Goal: Task Accomplishment & Management: Use online tool/utility

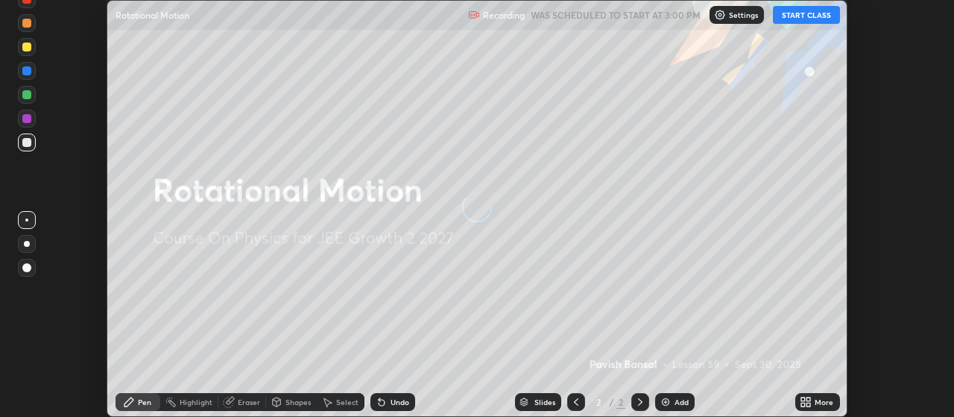
scroll to position [417, 954]
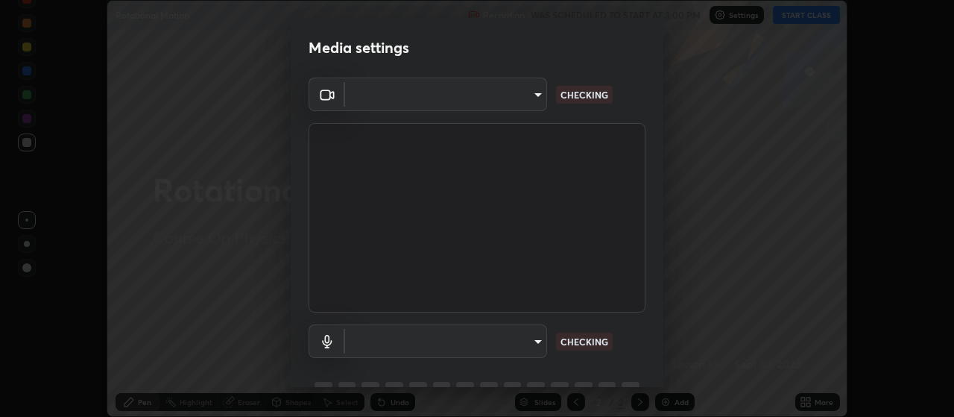
type input "3e5056c2a5089135895bc4c4a255db0b70d8554b8403b25f22c45efb2ce91884"
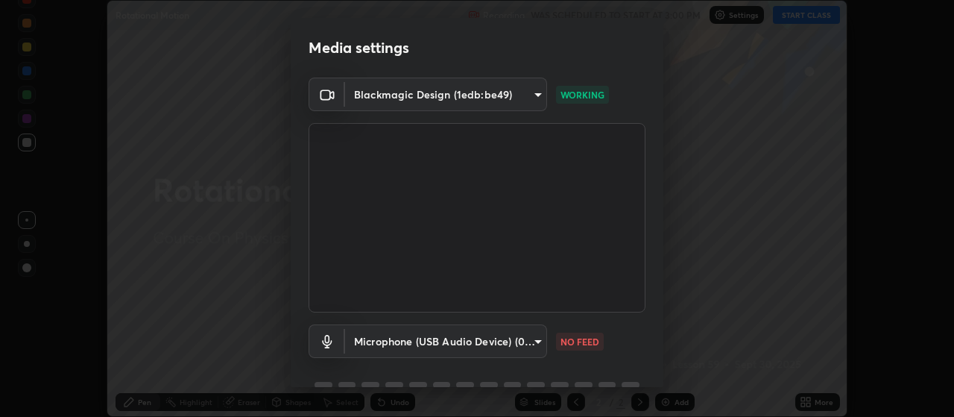
click at [529, 346] on body "Erase all Rotational Motion Recording WAS SCHEDULED TO START AT 3:00 PM Setting…" at bounding box center [477, 208] width 954 height 417
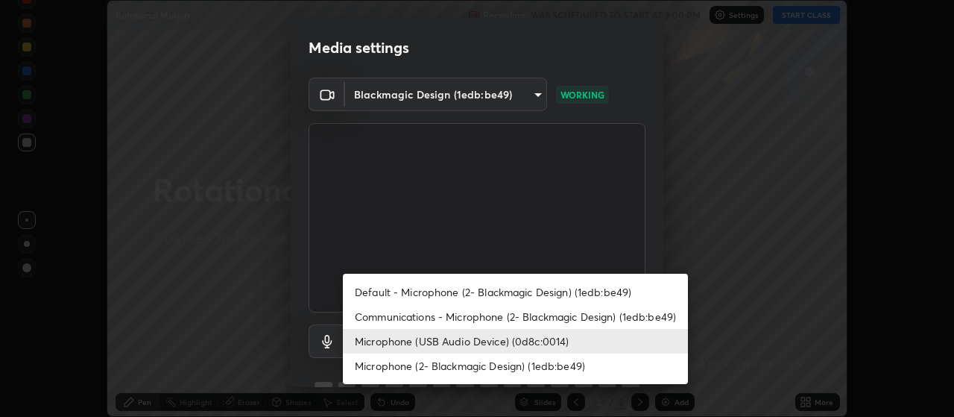
click at [518, 318] on li "Communications - Microphone (2- Blackmagic Design) (1edb:be49)" at bounding box center [515, 316] width 345 height 25
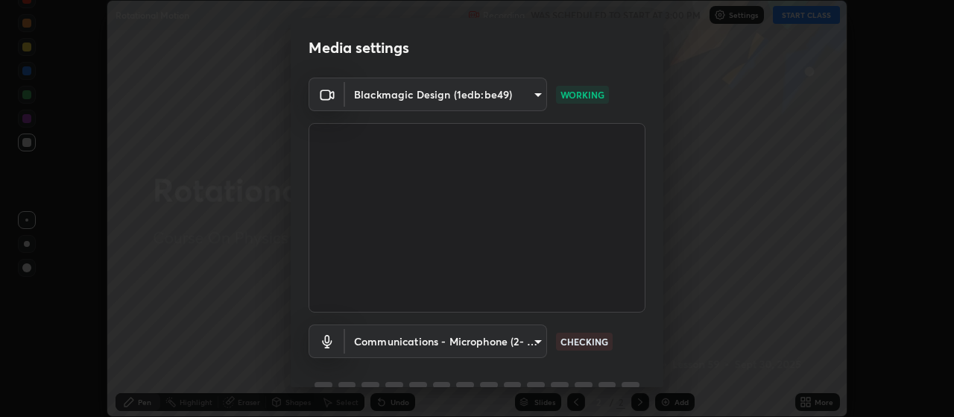
click at [507, 343] on body "Erase all Rotational Motion Recording WAS SCHEDULED TO START AT 3:00 PM Setting…" at bounding box center [477, 208] width 954 height 417
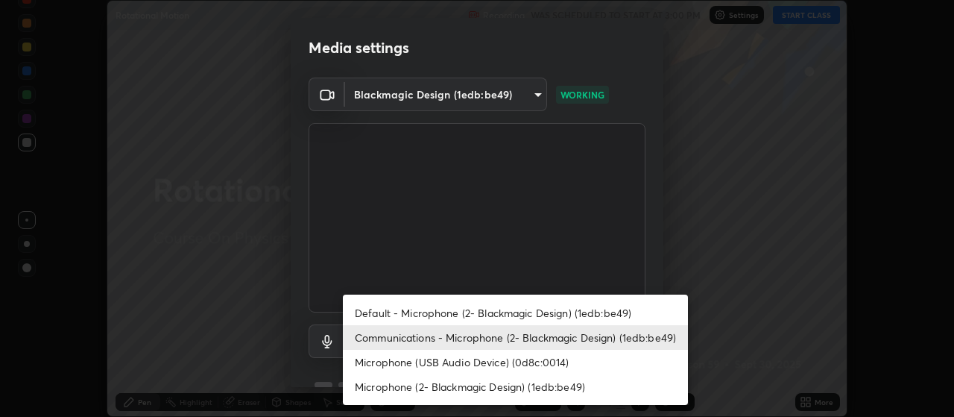
click at [491, 360] on li "Microphone (USB Audio Device) (0d8c:0014)" at bounding box center [515, 362] width 345 height 25
type input "59a2f7d3e3ff76d48a9e38036df9e67befd3407334716a6d87dab12f344bb213"
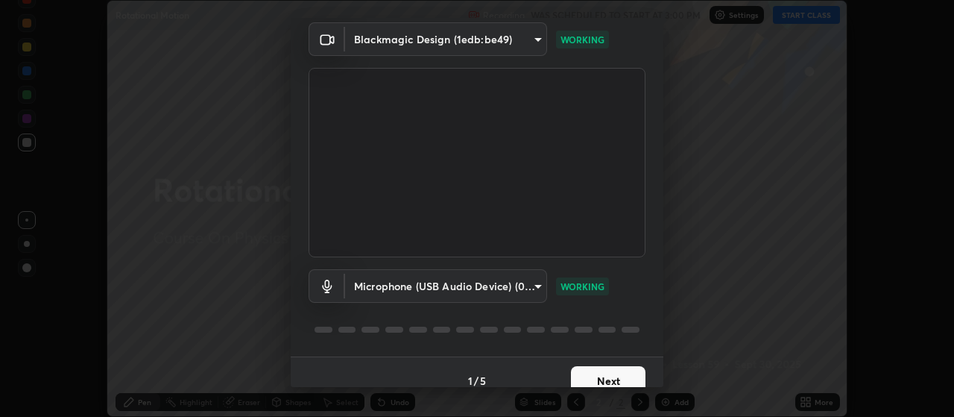
scroll to position [72, 0]
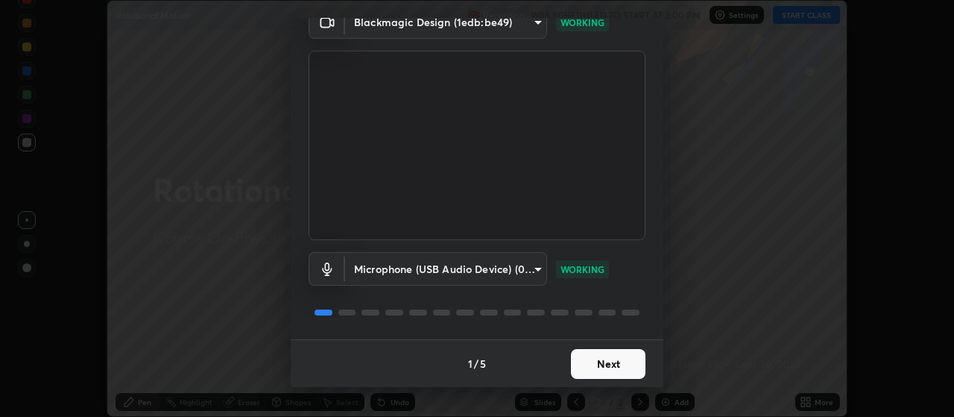
click at [615, 363] on button "Next" at bounding box center [608, 364] width 75 height 30
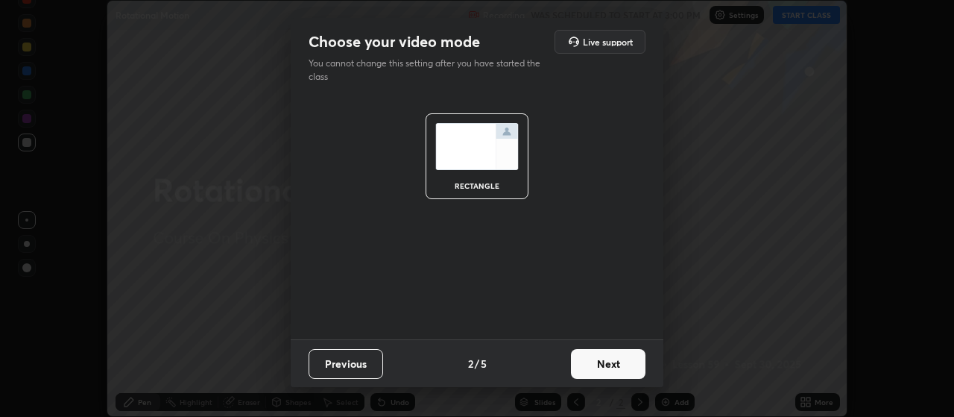
click at [616, 368] on button "Next" at bounding box center [608, 364] width 75 height 30
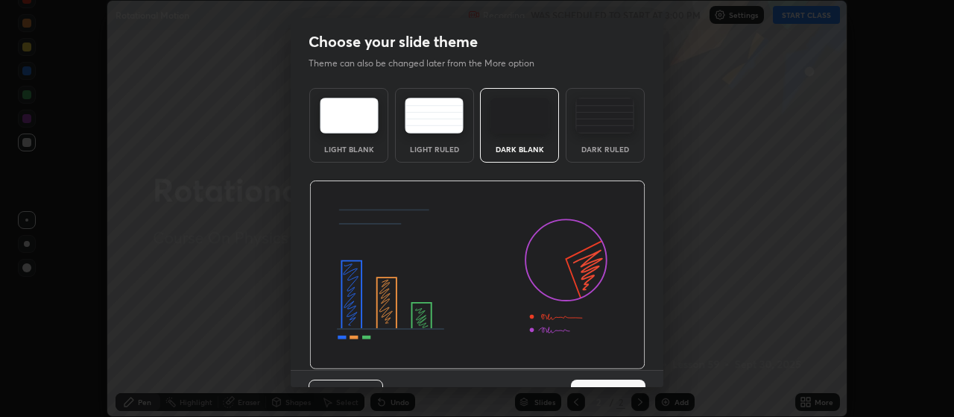
click at [619, 380] on button "Next" at bounding box center [608, 395] width 75 height 30
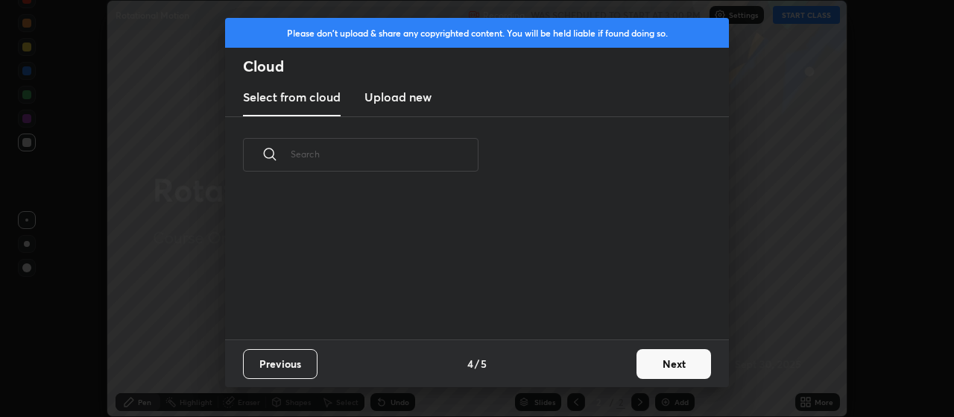
click at [626, 372] on div "Previous 4 / 5 Next" at bounding box center [477, 363] width 504 height 48
click at [639, 367] on button "Next" at bounding box center [674, 364] width 75 height 30
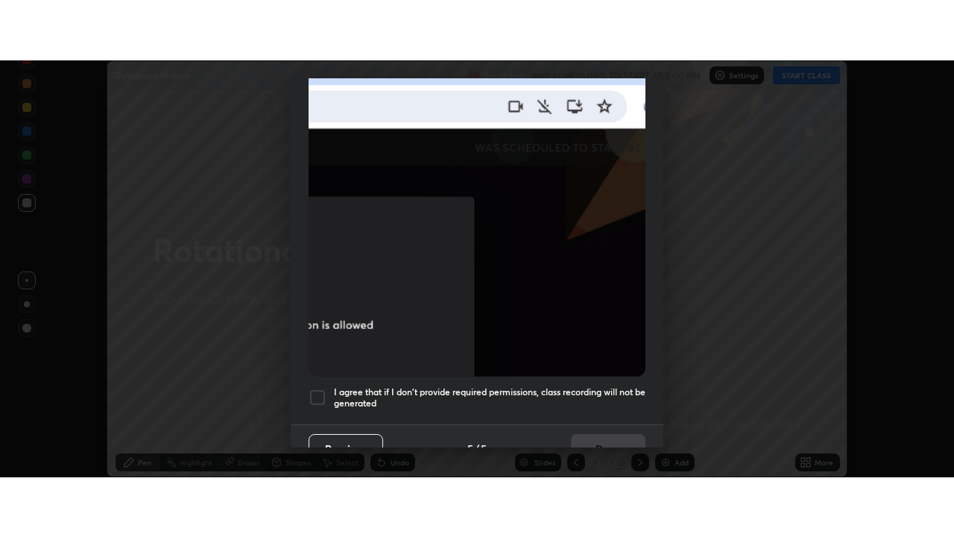
scroll to position [377, 0]
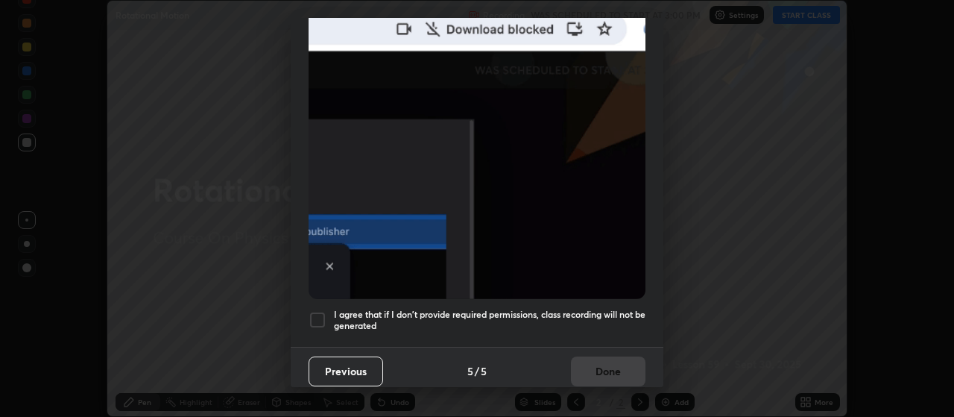
click at [629, 309] on h5 "I agree that if I don't provide required permissions, class recording will not …" at bounding box center [490, 320] width 312 height 23
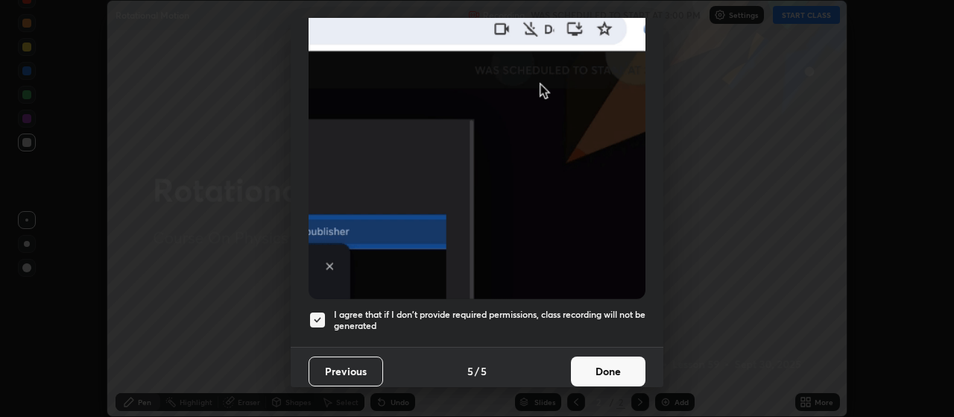
click at [617, 356] on button "Done" at bounding box center [608, 371] width 75 height 30
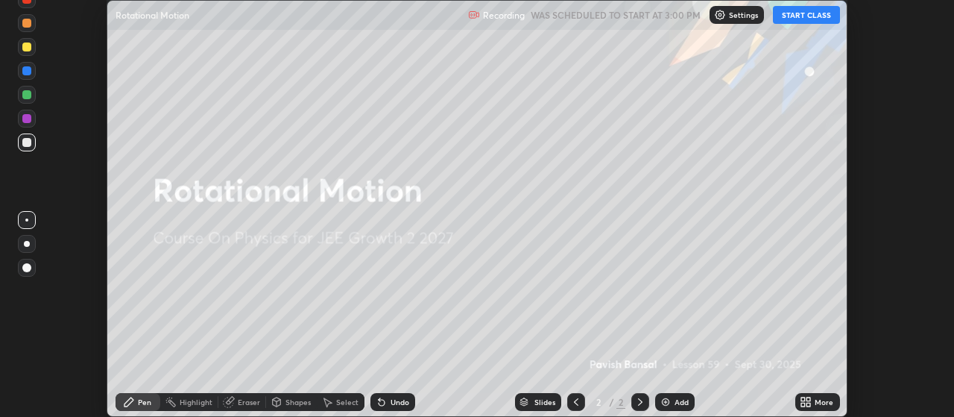
click at [805, 403] on icon at bounding box center [804, 405] width 4 height 4
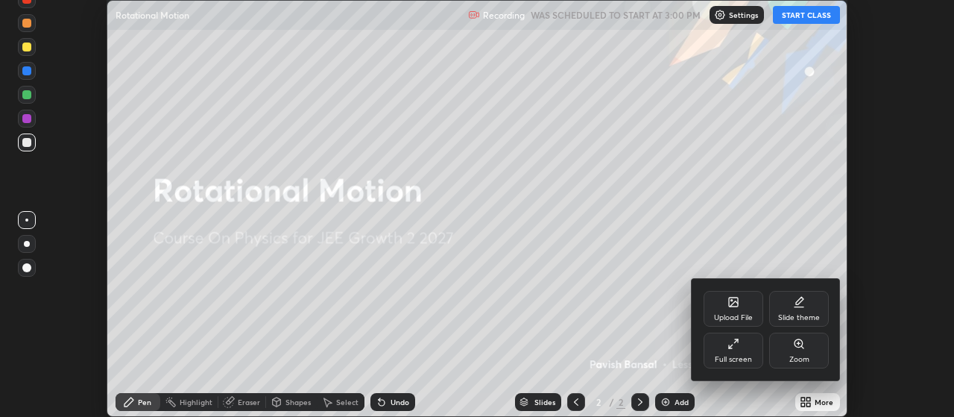
click at [740, 353] on div "Full screen" at bounding box center [734, 351] width 60 height 36
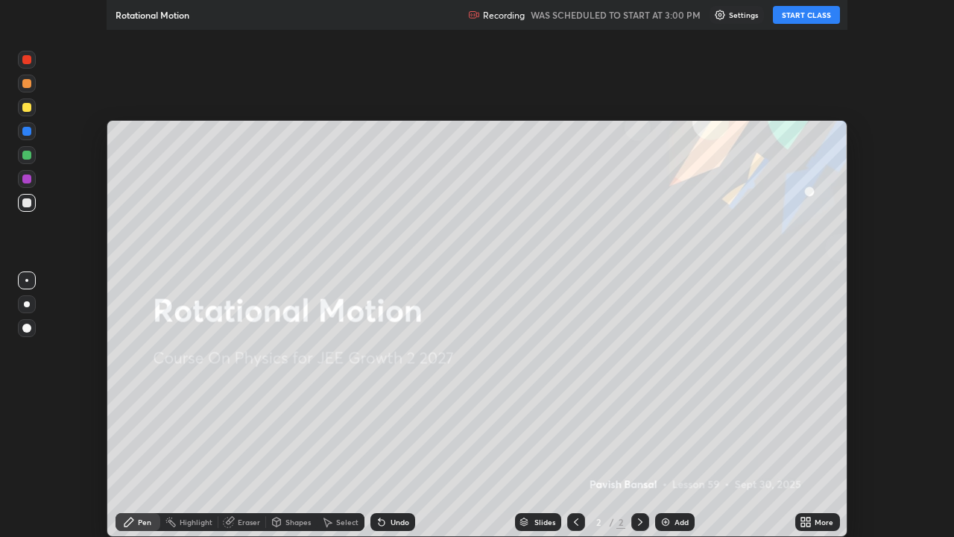
scroll to position [537, 954]
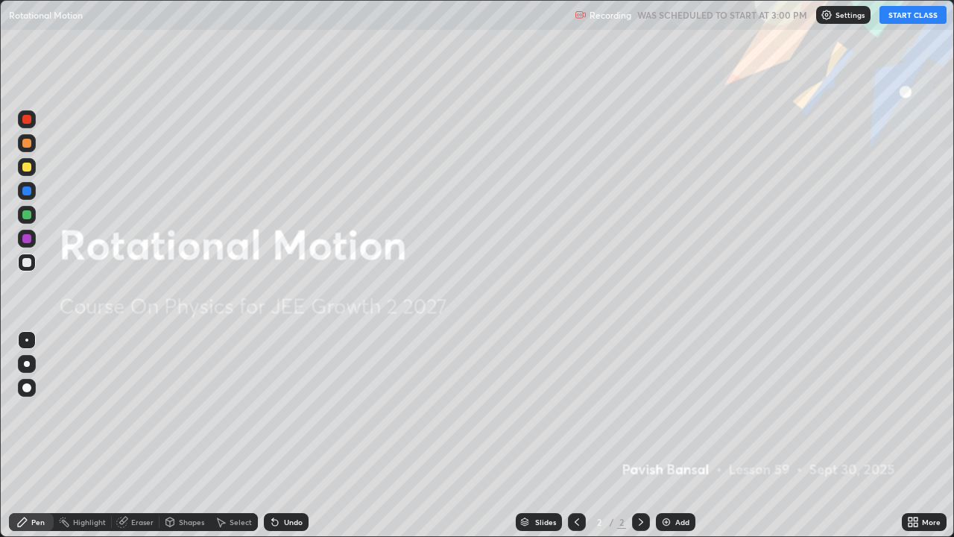
click at [898, 17] on button "START CLASS" at bounding box center [913, 15] width 67 height 18
click at [673, 416] on div "Add" at bounding box center [676, 522] width 40 height 18
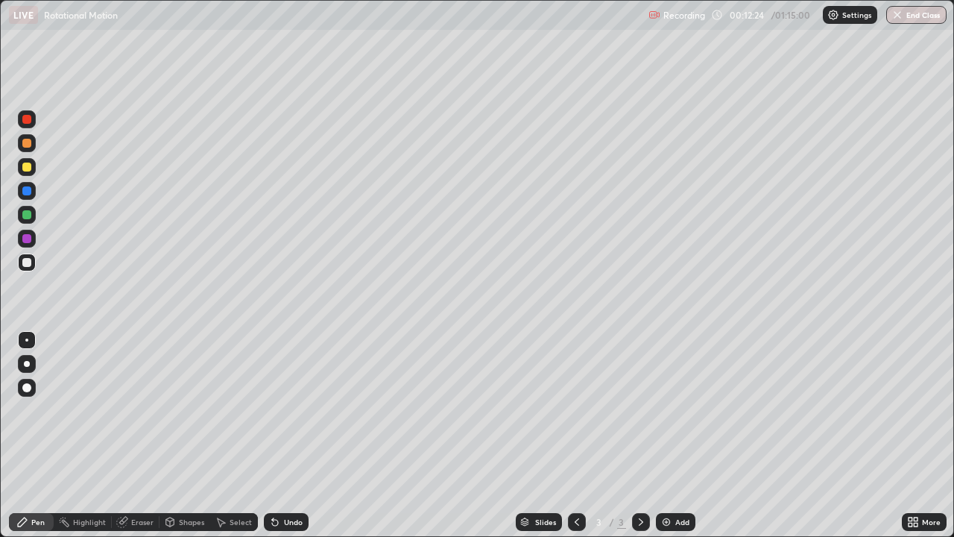
click at [28, 269] on div at bounding box center [27, 263] width 18 height 18
click at [28, 366] on div at bounding box center [27, 364] width 6 height 6
click at [31, 167] on div at bounding box center [26, 167] width 9 height 9
click at [275, 416] on div "Undo" at bounding box center [286, 522] width 45 height 18
click at [28, 215] on div at bounding box center [26, 214] width 9 height 9
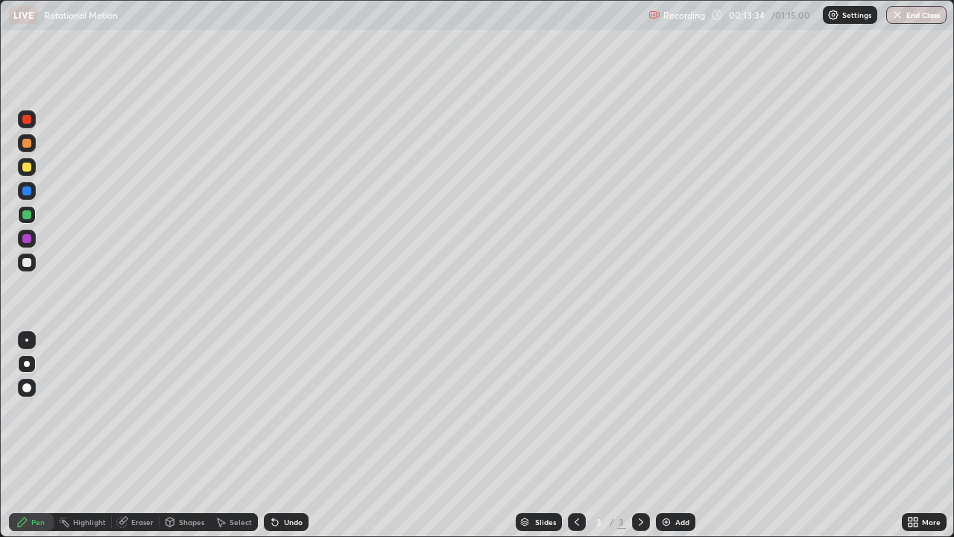
click at [78, 416] on div "Highlight" at bounding box center [89, 521] width 33 height 7
click at [26, 416] on icon at bounding box center [22, 522] width 12 height 12
click at [298, 416] on div "Undo" at bounding box center [293, 521] width 19 height 7
click at [26, 167] on div at bounding box center [26, 167] width 9 height 9
click at [91, 416] on div "Highlight" at bounding box center [89, 521] width 33 height 7
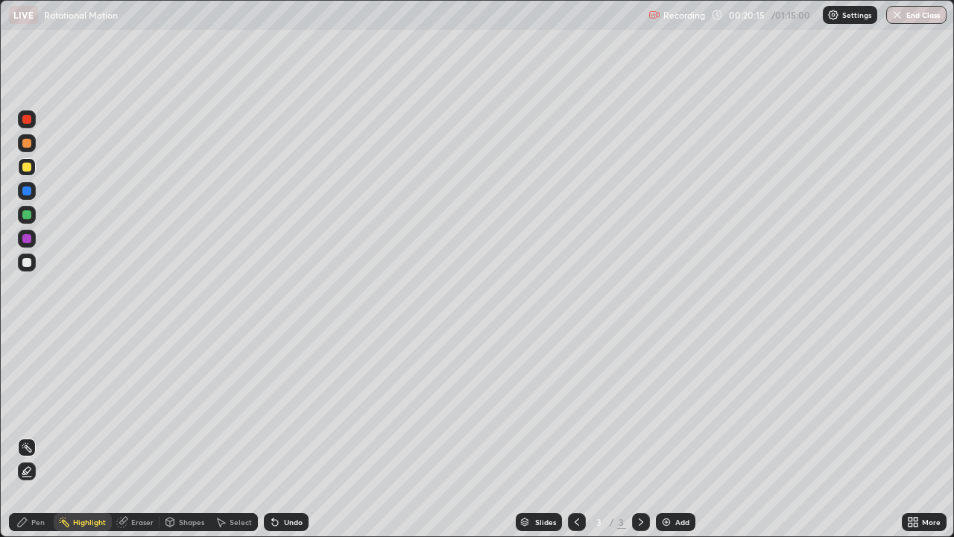
click at [667, 416] on img at bounding box center [667, 522] width 12 height 12
click at [39, 416] on div "Pen" at bounding box center [37, 521] width 13 height 7
click at [289, 416] on div "Undo" at bounding box center [293, 521] width 19 height 7
click at [292, 416] on div "Undo" at bounding box center [293, 521] width 19 height 7
click at [297, 416] on div "Undo" at bounding box center [286, 522] width 45 height 18
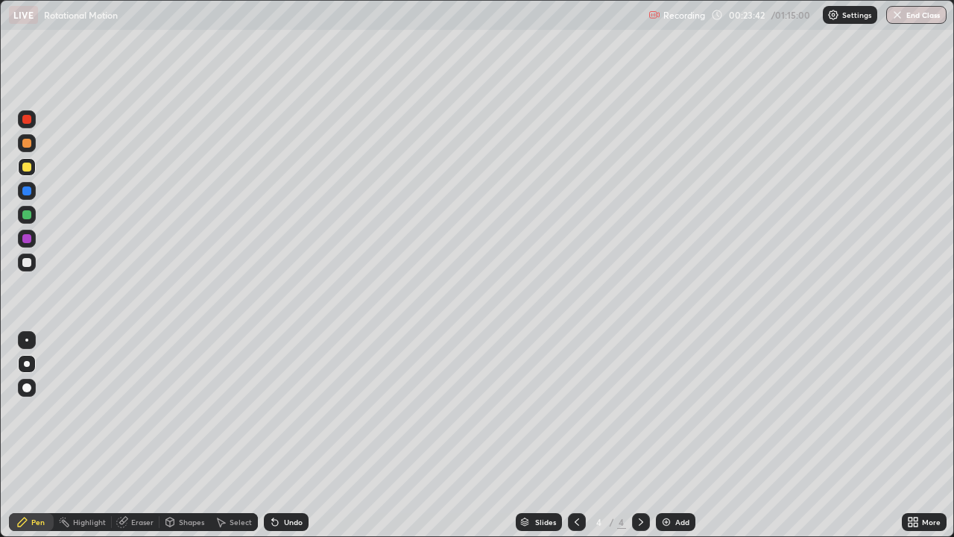
click at [297, 416] on div "Undo" at bounding box center [286, 522] width 45 height 18
click at [300, 416] on div "Undo" at bounding box center [286, 522] width 45 height 18
click at [297, 416] on div "Undo" at bounding box center [286, 522] width 45 height 18
click at [661, 416] on img at bounding box center [667, 522] width 12 height 12
click at [125, 416] on icon at bounding box center [122, 522] width 10 height 10
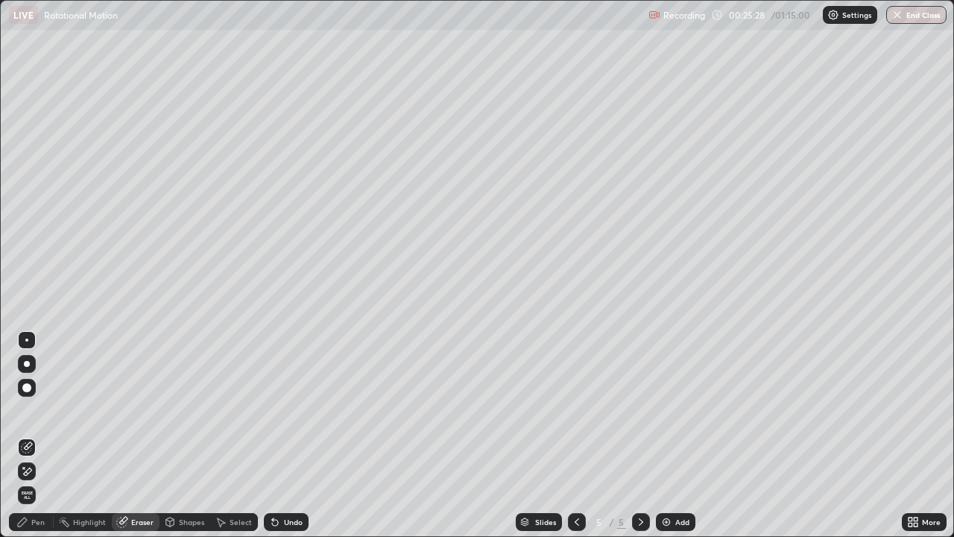
click at [28, 416] on icon at bounding box center [27, 471] width 12 height 13
click at [39, 416] on div "Pen" at bounding box center [31, 522] width 45 height 18
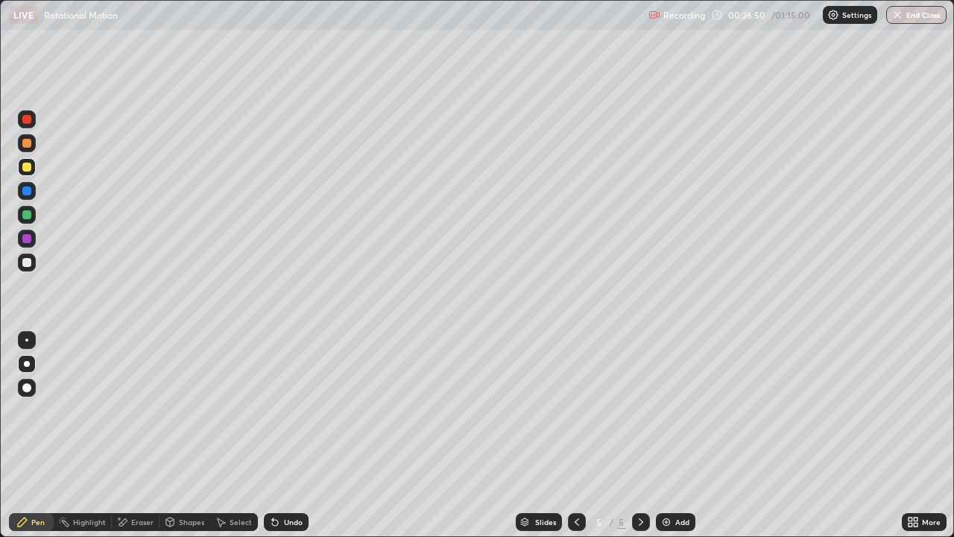
click at [29, 239] on div at bounding box center [26, 238] width 9 height 9
click at [279, 416] on icon at bounding box center [275, 522] width 12 height 12
click at [280, 416] on div "Undo" at bounding box center [286, 522] width 45 height 18
click at [28, 262] on div at bounding box center [26, 262] width 9 height 9
click at [28, 169] on div at bounding box center [26, 167] width 9 height 9
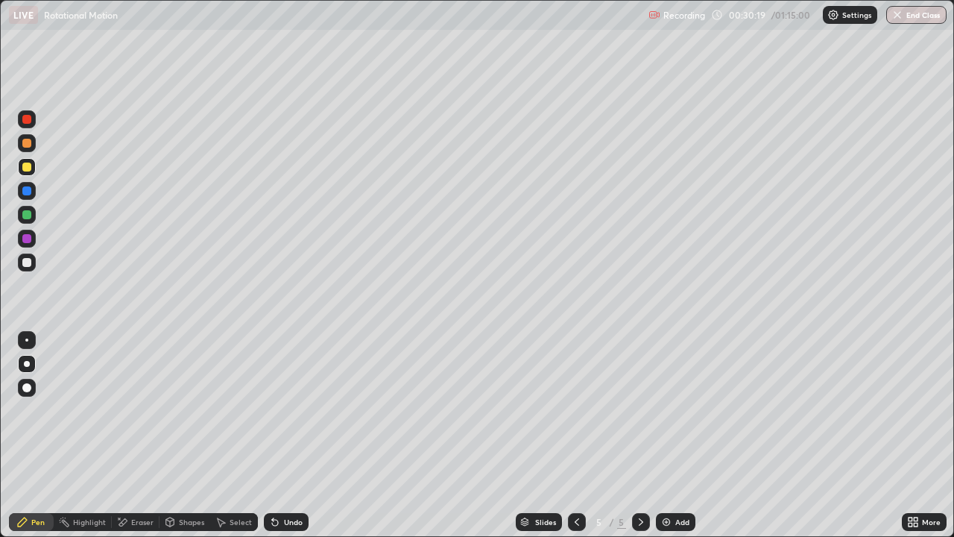
click at [303, 416] on div "Undo" at bounding box center [286, 522] width 45 height 18
click at [305, 416] on div "Undo" at bounding box center [286, 522] width 45 height 18
click at [670, 416] on img at bounding box center [667, 522] width 12 height 12
click at [289, 416] on div "Undo" at bounding box center [286, 522] width 45 height 18
click at [30, 265] on div at bounding box center [26, 262] width 9 height 9
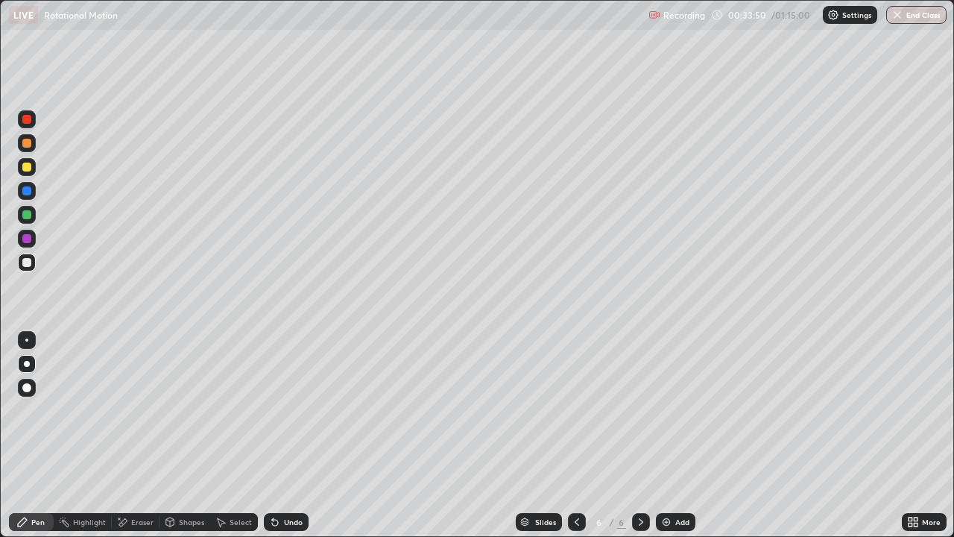
click at [29, 242] on div at bounding box center [26, 238] width 9 height 9
click at [32, 215] on div at bounding box center [27, 215] width 18 height 18
click at [27, 261] on div at bounding box center [26, 262] width 9 height 9
click at [27, 236] on div at bounding box center [26, 238] width 9 height 9
click at [26, 192] on div at bounding box center [26, 190] width 9 height 9
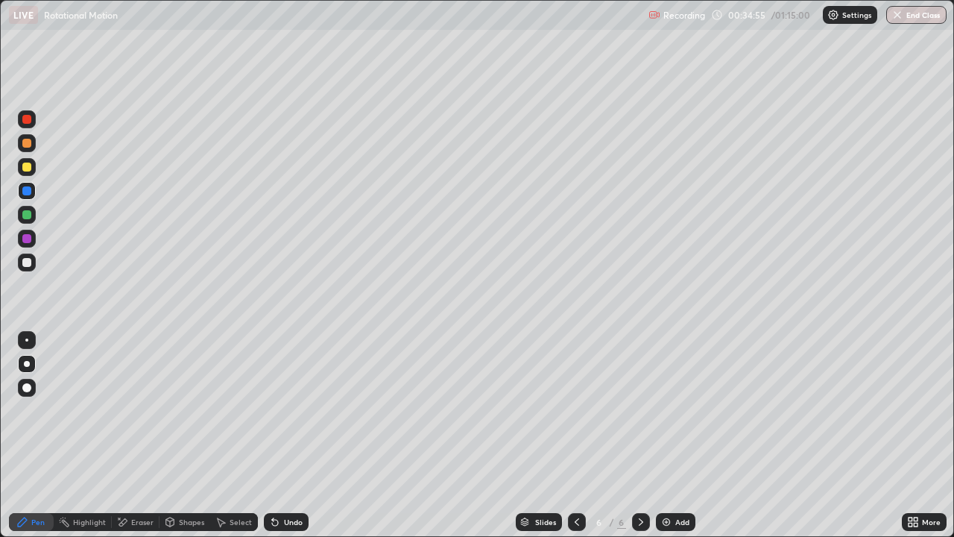
click at [576, 416] on icon at bounding box center [577, 522] width 12 height 12
click at [130, 416] on div "Eraser" at bounding box center [136, 522] width 48 height 18
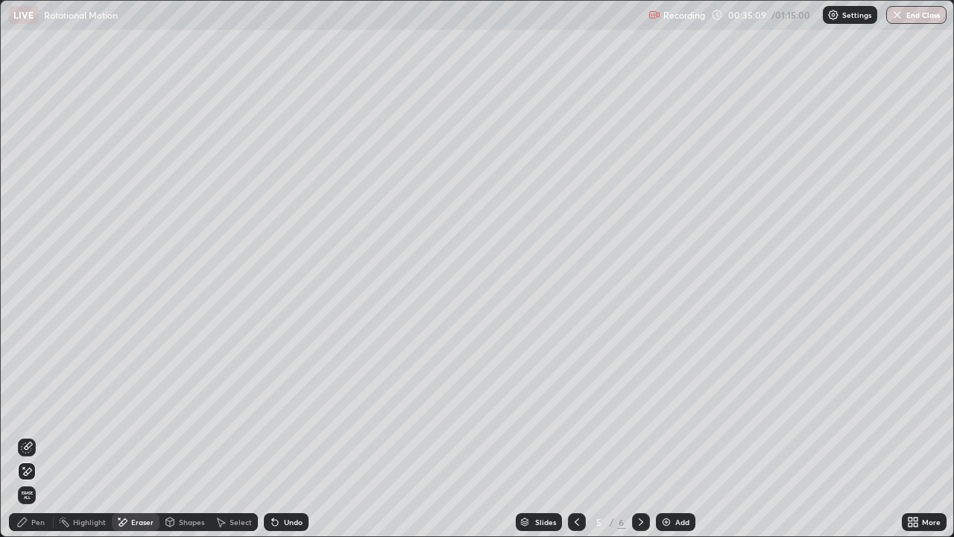
click at [28, 416] on icon at bounding box center [27, 447] width 12 height 12
click at [37, 416] on div "Pen" at bounding box center [37, 521] width 13 height 7
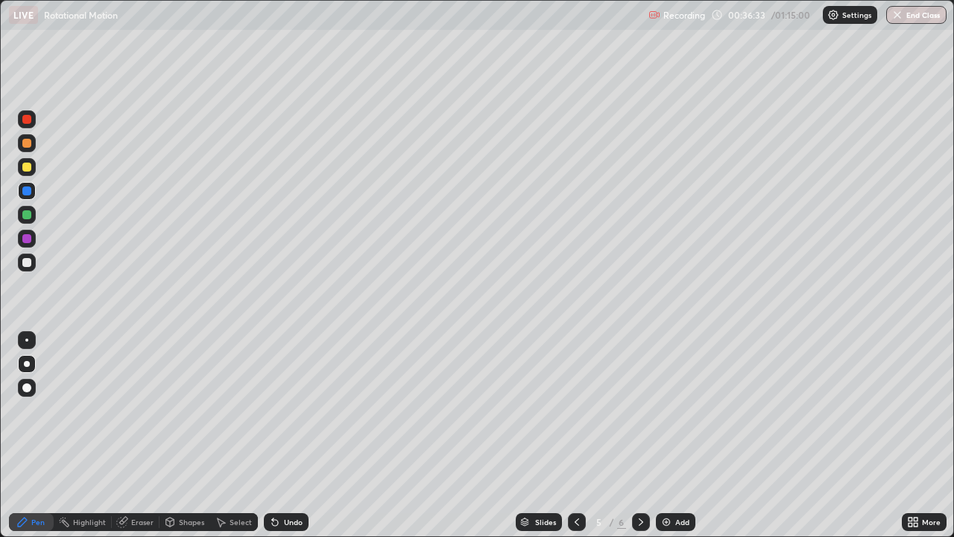
click at [641, 416] on icon at bounding box center [641, 521] width 4 height 7
click at [27, 265] on div at bounding box center [26, 262] width 9 height 9
click at [28, 169] on div at bounding box center [26, 167] width 9 height 9
click at [105, 416] on div "Highlight" at bounding box center [89, 521] width 33 height 7
click at [38, 416] on div "Pen" at bounding box center [37, 521] width 13 height 7
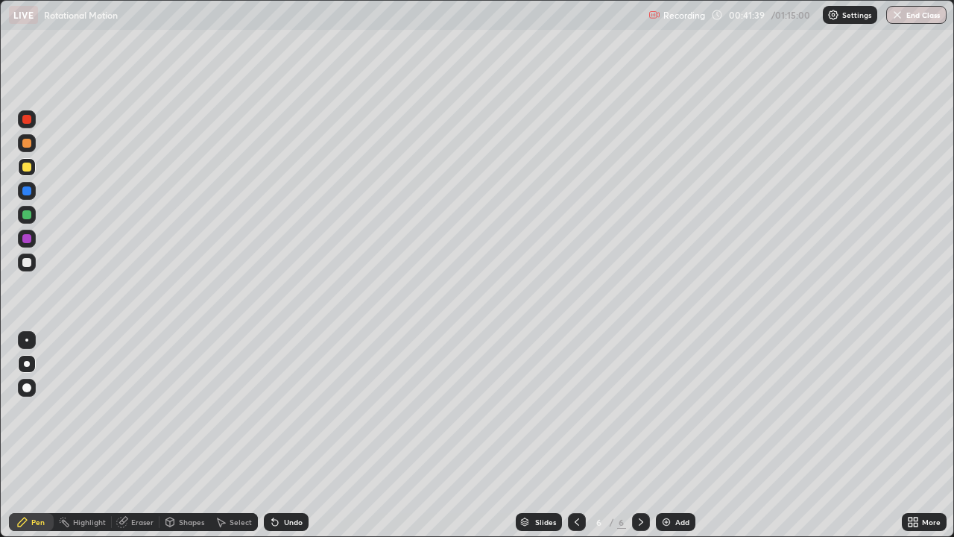
click at [27, 240] on div at bounding box center [26, 238] width 9 height 9
click at [284, 416] on div "Undo" at bounding box center [286, 522] width 45 height 18
click at [284, 416] on div "Undo" at bounding box center [293, 521] width 19 height 7
click at [281, 416] on div "Undo" at bounding box center [286, 522] width 45 height 18
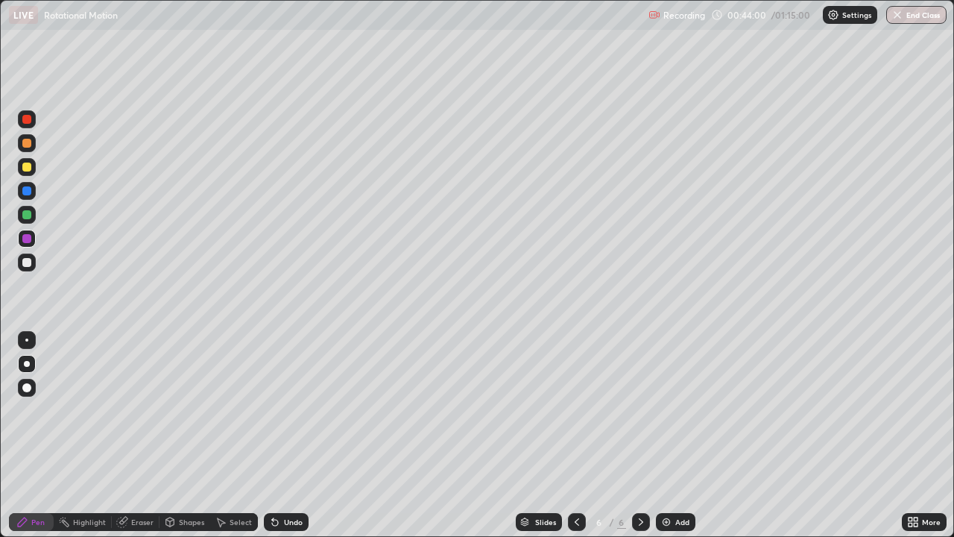
click at [30, 169] on div at bounding box center [26, 167] width 9 height 9
click at [290, 416] on div "Undo" at bounding box center [293, 521] width 19 height 7
click at [294, 416] on div "Undo" at bounding box center [293, 521] width 19 height 7
click at [292, 416] on div "Undo" at bounding box center [293, 521] width 19 height 7
click at [293, 416] on div "Undo" at bounding box center [286, 522] width 45 height 18
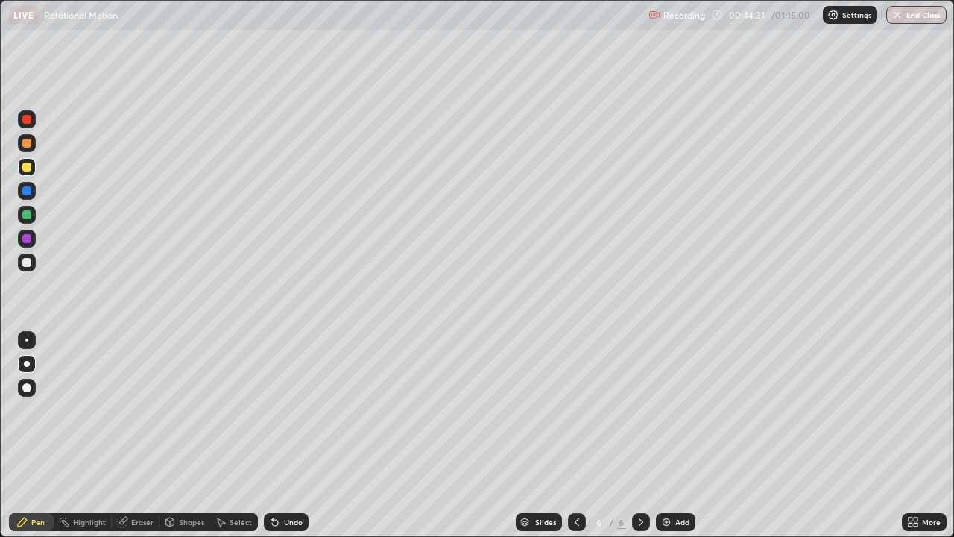
click at [292, 416] on div "Undo" at bounding box center [293, 521] width 19 height 7
click at [28, 264] on div at bounding box center [26, 262] width 9 height 9
click at [293, 416] on div "Undo" at bounding box center [293, 521] width 19 height 7
click at [292, 416] on div "Undo" at bounding box center [293, 521] width 19 height 7
click at [291, 416] on div "Undo" at bounding box center [293, 521] width 19 height 7
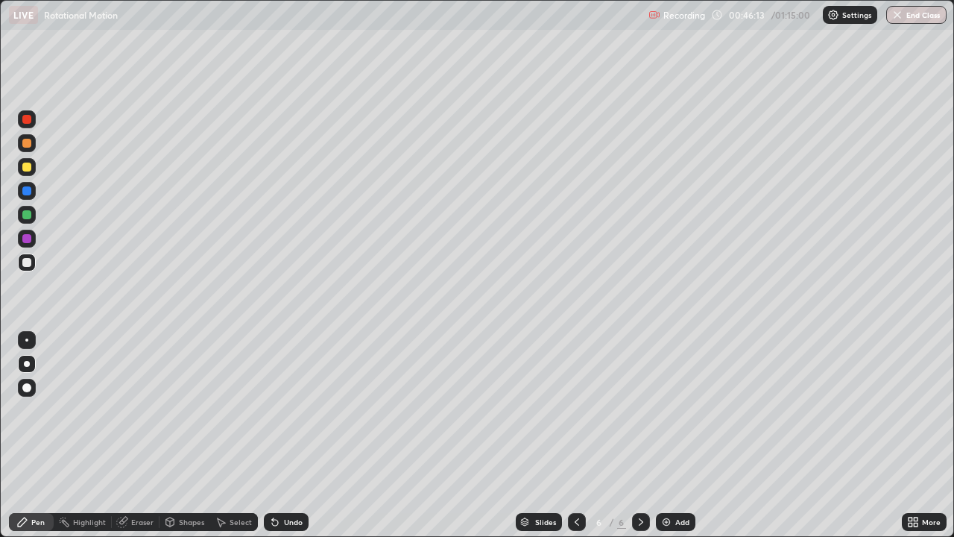
click at [295, 416] on div "Undo" at bounding box center [286, 522] width 45 height 18
click at [294, 416] on div "Undo" at bounding box center [286, 522] width 45 height 18
click at [153, 416] on div "Eraser" at bounding box center [136, 522] width 48 height 18
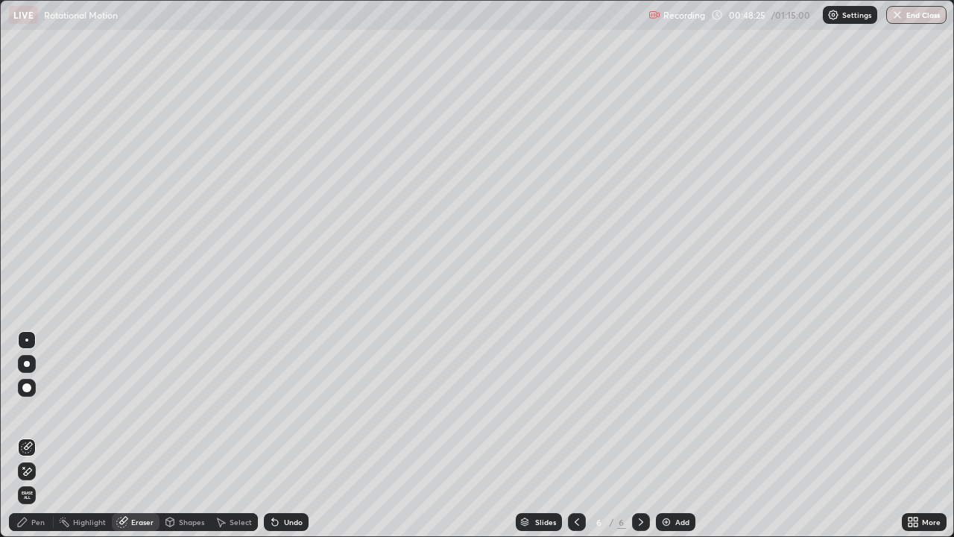
click at [27, 416] on icon at bounding box center [28, 470] width 8 height 7
click at [38, 416] on div "Pen" at bounding box center [37, 521] width 13 height 7
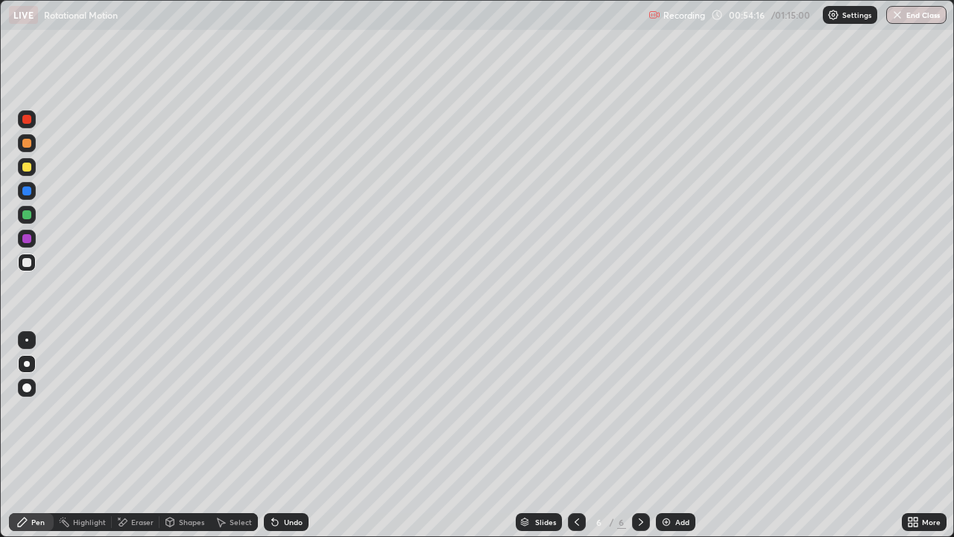
click at [673, 416] on div "Add" at bounding box center [676, 522] width 40 height 18
click at [34, 262] on div at bounding box center [27, 263] width 18 height 18
click at [28, 167] on div at bounding box center [26, 167] width 9 height 9
click at [280, 416] on div "Undo" at bounding box center [286, 522] width 45 height 18
click at [27, 213] on div at bounding box center [26, 214] width 9 height 9
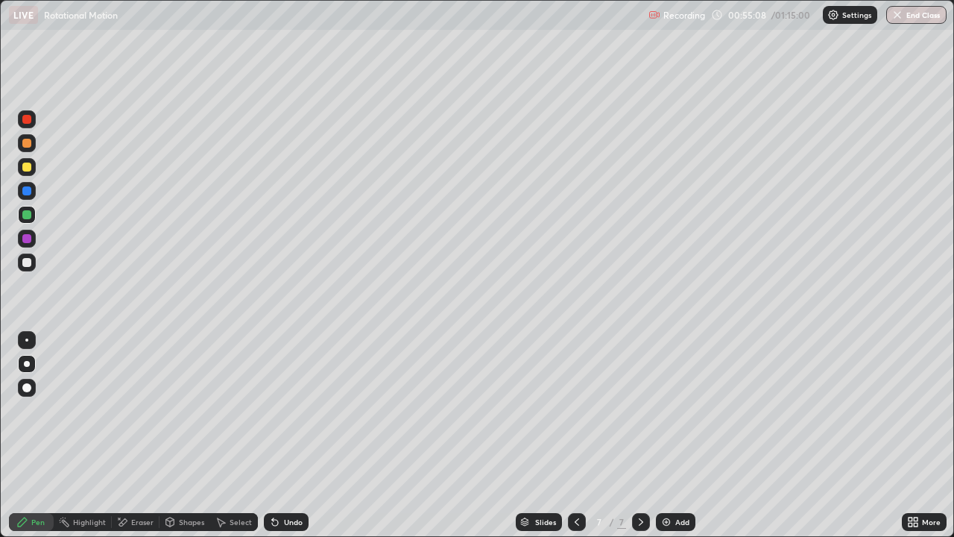
click at [28, 193] on div at bounding box center [26, 190] width 9 height 9
click at [28, 169] on div at bounding box center [26, 167] width 9 height 9
click at [29, 217] on div at bounding box center [26, 214] width 9 height 9
click at [28, 239] on div at bounding box center [26, 238] width 9 height 9
click at [29, 259] on div at bounding box center [26, 262] width 9 height 9
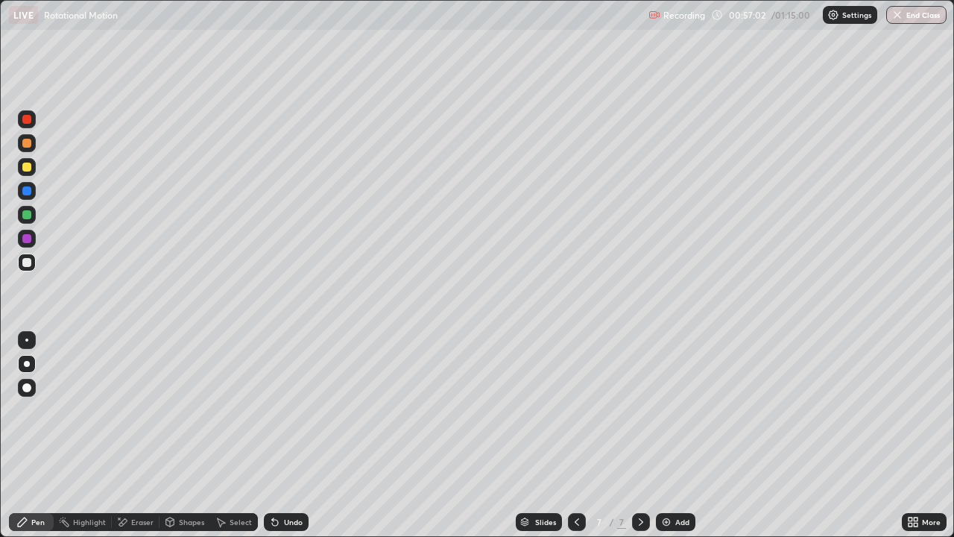
click at [70, 416] on div "Highlight" at bounding box center [83, 522] width 58 height 18
click at [27, 416] on div "Pen" at bounding box center [31, 522] width 45 height 18
click at [30, 239] on div at bounding box center [26, 238] width 9 height 9
click at [27, 263] on div at bounding box center [26, 262] width 9 height 9
click at [28, 168] on div at bounding box center [26, 167] width 9 height 9
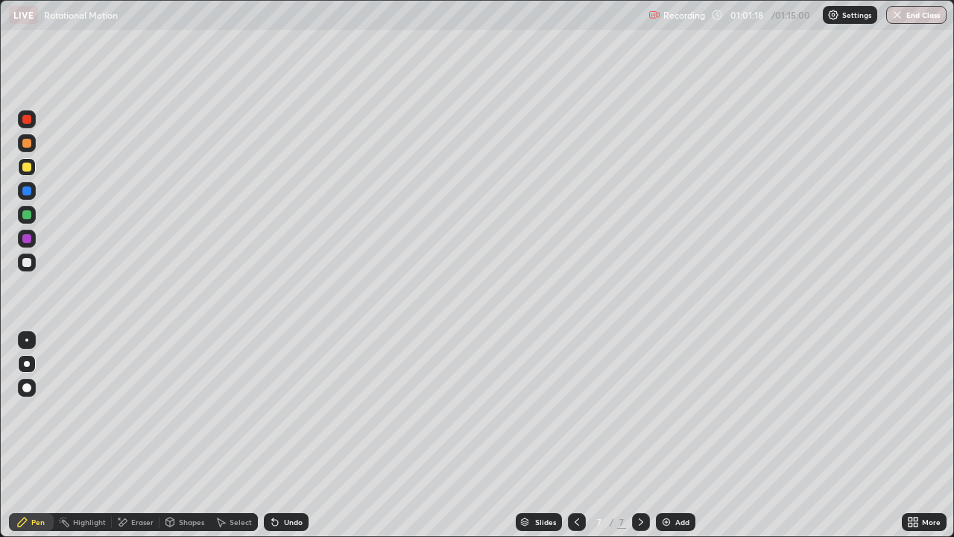
click at [282, 416] on div "Undo" at bounding box center [286, 522] width 45 height 18
click at [31, 145] on div at bounding box center [26, 143] width 9 height 9
click at [27, 265] on div at bounding box center [26, 262] width 9 height 9
click at [921, 14] on button "End Class" at bounding box center [917, 15] width 60 height 18
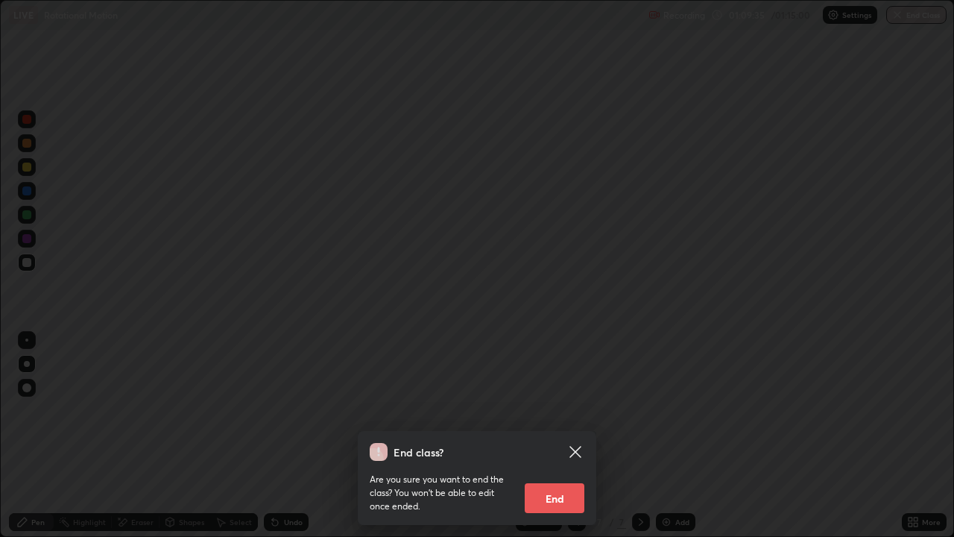
click at [563, 416] on button "End" at bounding box center [555, 498] width 60 height 30
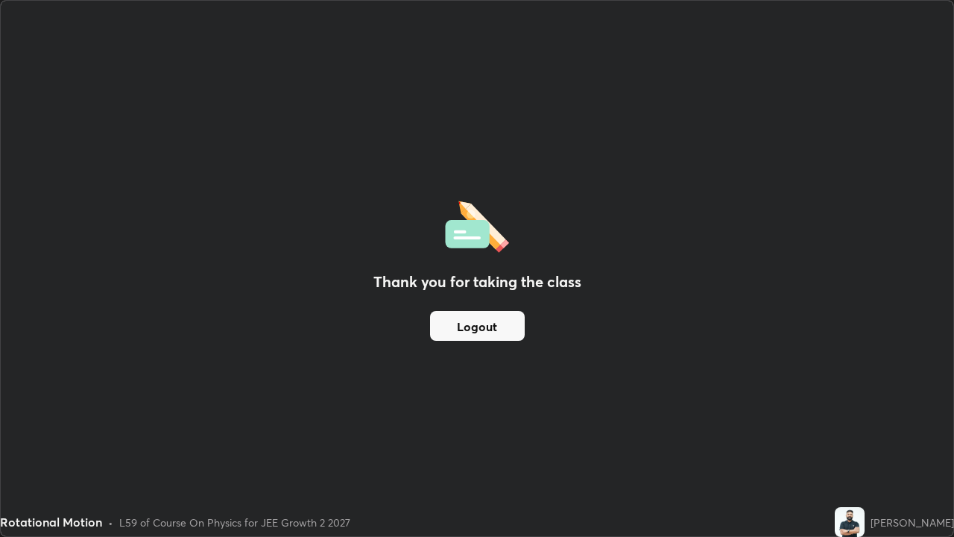
click at [497, 327] on button "Logout" at bounding box center [477, 326] width 95 height 30
